Goal: Information Seeking & Learning: Learn about a topic

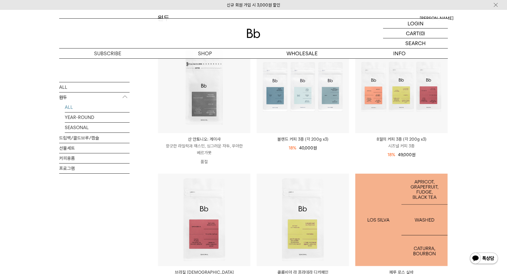
scroll to position [182, 0]
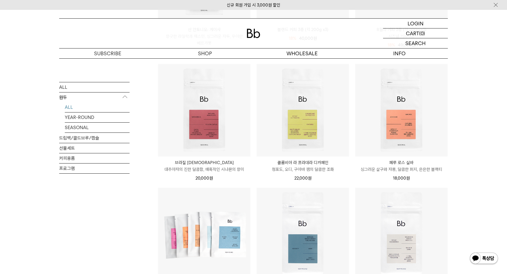
drag, startPoint x: 0, startPoint y: 0, endPoint x: 193, endPoint y: 132, distance: 234.1
click at [193, 132] on div at bounding box center [204, 110] width 92 height 92
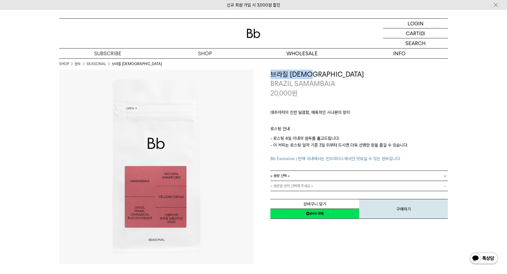
drag, startPoint x: 0, startPoint y: 0, endPoint x: 228, endPoint y: 70, distance: 238.4
click at [228, 70] on div "**********" at bounding box center [253, 167] width 389 height 194
copy div "브라질 [DEMOGRAPHIC_DATA]"
drag, startPoint x: 337, startPoint y: 84, endPoint x: 195, endPoint y: 84, distance: 142.6
click at [195, 84] on div "**********" at bounding box center [253, 167] width 389 height 194
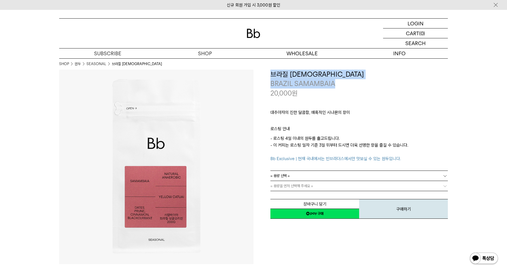
copy div "브라질 사맘바이아 BRAZIL SAMAMBAIA"
drag, startPoint x: 195, startPoint y: 84, endPoint x: 335, endPoint y: 107, distance: 141.7
click at [335, 107] on div "대추야자의 진한 달콤함, 매혹적인 시나몬의 향미 ㅤ 로스팅 안내 - 로스팅 4일 이내의 원두를 출고드립니다. - 이 커피는 로스팅 일자 기준 …" at bounding box center [360, 134] width 178 height 73
drag, startPoint x: 335, startPoint y: 107, endPoint x: 261, endPoint y: 84, distance: 77.0
click at [261, 84] on div "**********" at bounding box center [351, 145] width 194 height 150
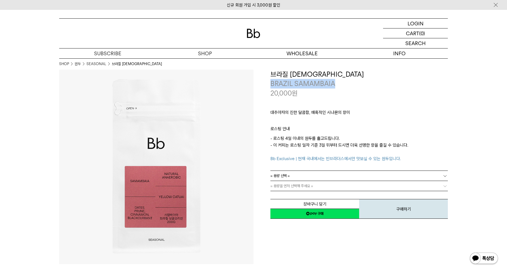
copy p "BRAZIL SAMAMBAIA"
click at [355, 127] on p "로스팅 안내" at bounding box center [360, 130] width 178 height 10
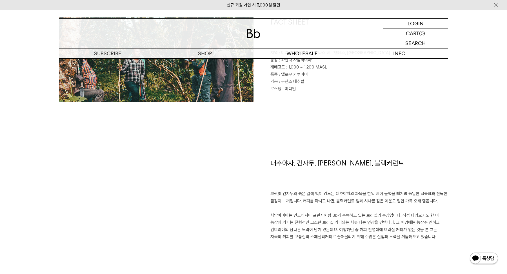
scroll to position [339, 0]
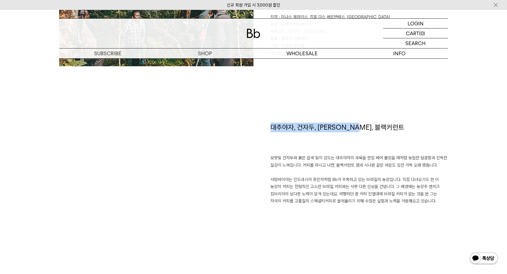
drag, startPoint x: 355, startPoint y: 127, endPoint x: 261, endPoint y: 127, distance: 93.8
click at [261, 127] on div "대추야자, 건자두, 시나몬, 블랙커런트 보랏빛 건자두와 붉은 갈색 빛이 감도는 대추야자의 과육을 한입 베어 물었을 때처럼 농밀한 달콤함과 진득…" at bounding box center [351, 196] width 194 height 146
copy h1 "대추야자, 건자두, 시나몬, 블랙커런트"
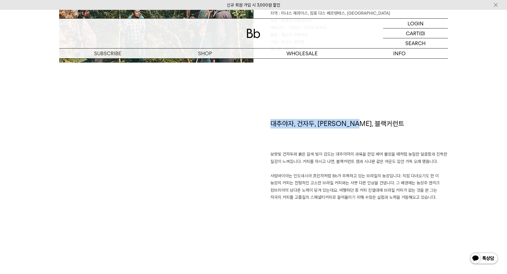
scroll to position [343, 0]
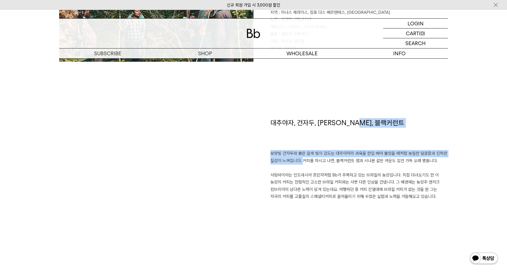
drag, startPoint x: 302, startPoint y: 160, endPoint x: 266, endPoint y: 149, distance: 37.7
click at [266, 149] on div "대추야자, 건자두, 시나몬, 블랙커런트 보랏빛 건자두와 붉은 갈색 빛이 감도는 대추야자의 과육을 한입 베어 물었을 때처럼 농밀한 달콤함과 진득…" at bounding box center [351, 191] width 194 height 146
copy div "대추야자, 건자두, 시나몬, 블랙커런트 보랏빛 건자두와 붉은 갈색 빛이 감도는 대추야자의 과육을 한입 베어 물었을 때처럼 농밀한 달콤함과 진득…"
